Goal: Navigation & Orientation: Go to known website

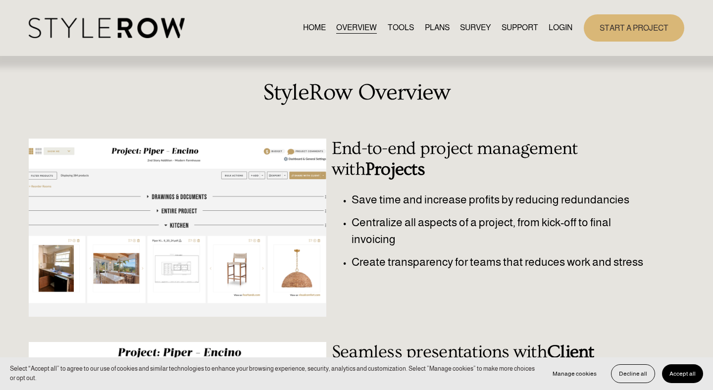
click at [564, 35] on div "HOME OVERVIEW TOOLS PLANS SURVEY SUPPORT QUESTIONS" at bounding box center [301, 28] width 544 height 20
click at [562, 30] on link "LOGIN" at bounding box center [561, 27] width 24 height 13
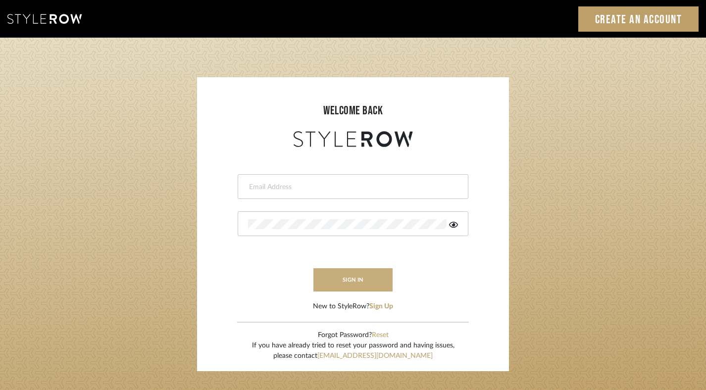
type input "admin@adesigninteriors.com"
click at [364, 274] on button "sign in" at bounding box center [353, 279] width 79 height 23
